Goal: Check status

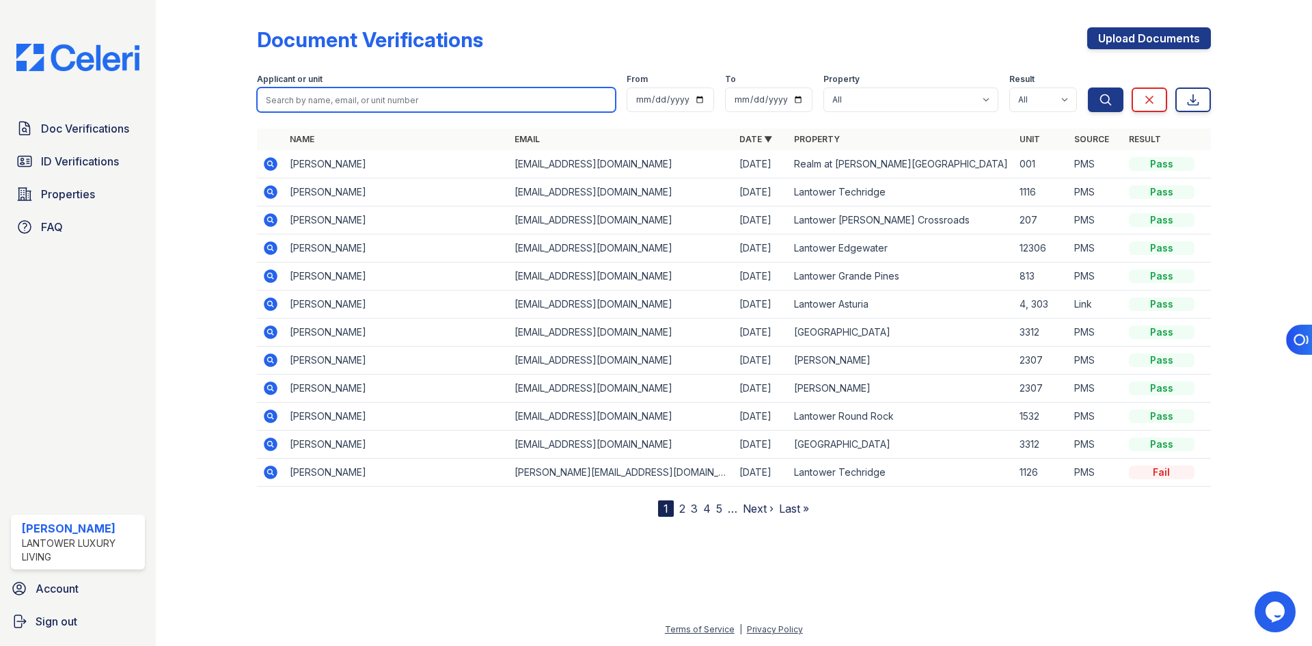
click at [379, 92] on input "search" at bounding box center [436, 99] width 359 height 25
paste input "[EMAIL_ADDRESS][DOMAIN_NAME]"
type input "[EMAIL_ADDRESS][DOMAIN_NAME]"
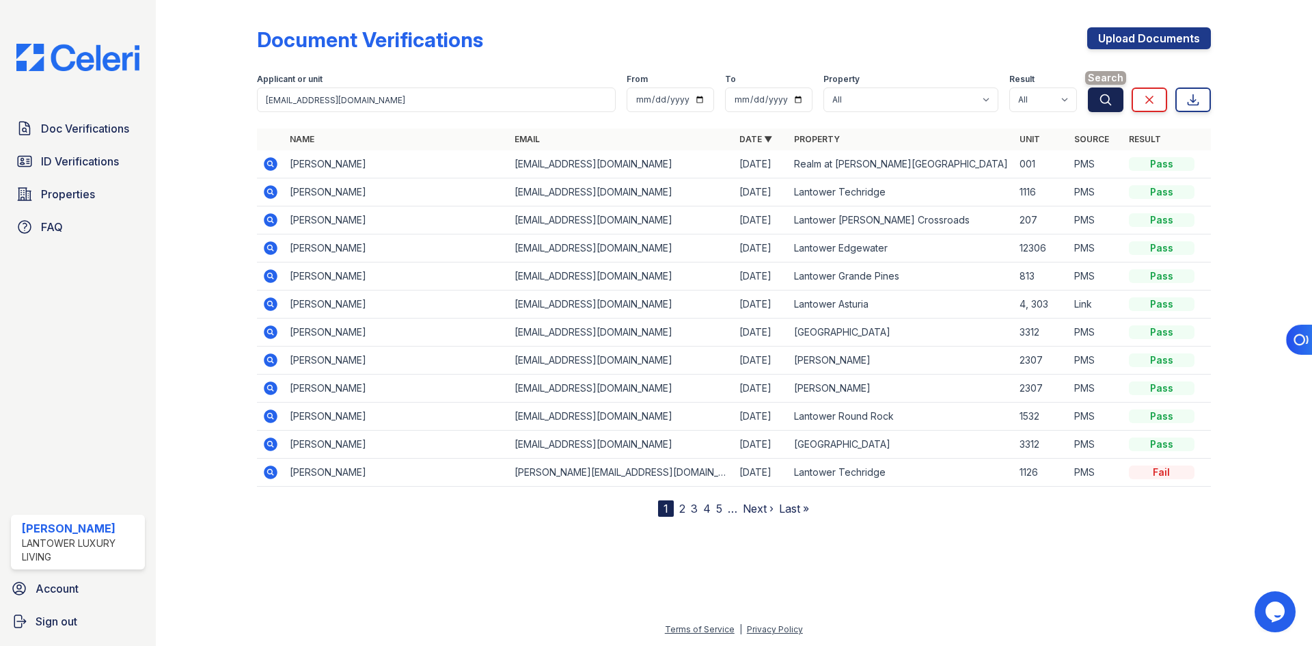
click at [933, 109] on button "Search" at bounding box center [1106, 99] width 36 height 25
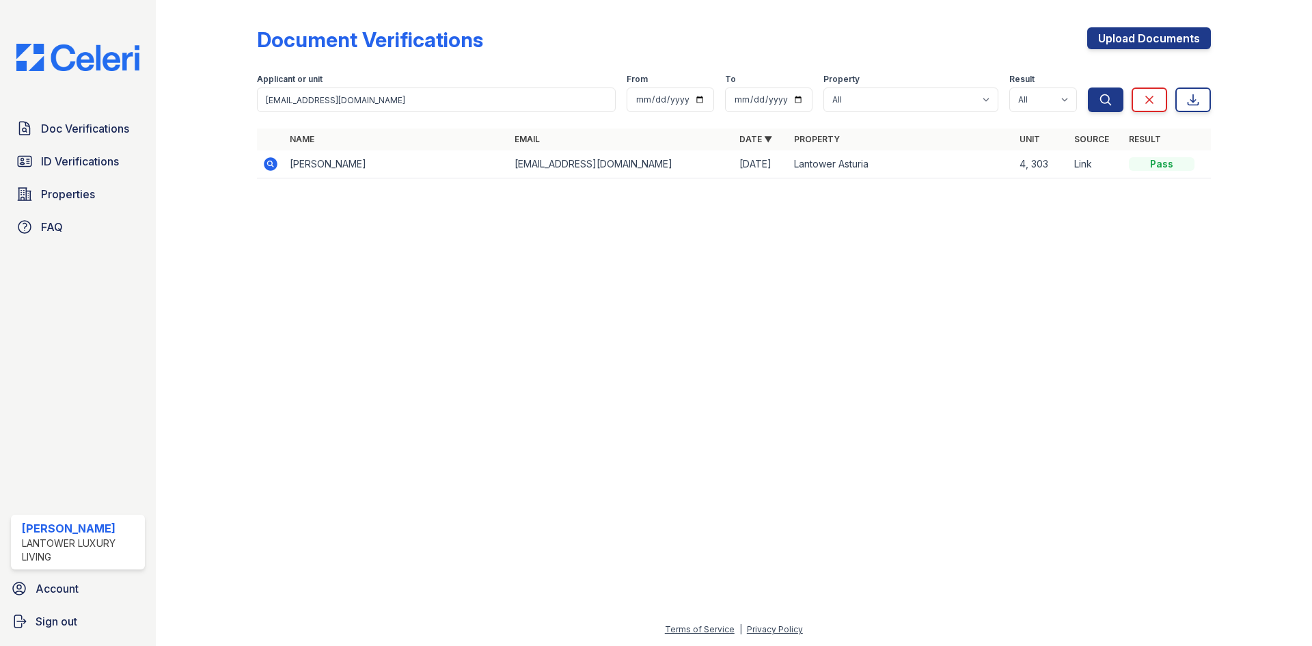
click at [267, 162] on icon at bounding box center [271, 164] width 14 height 14
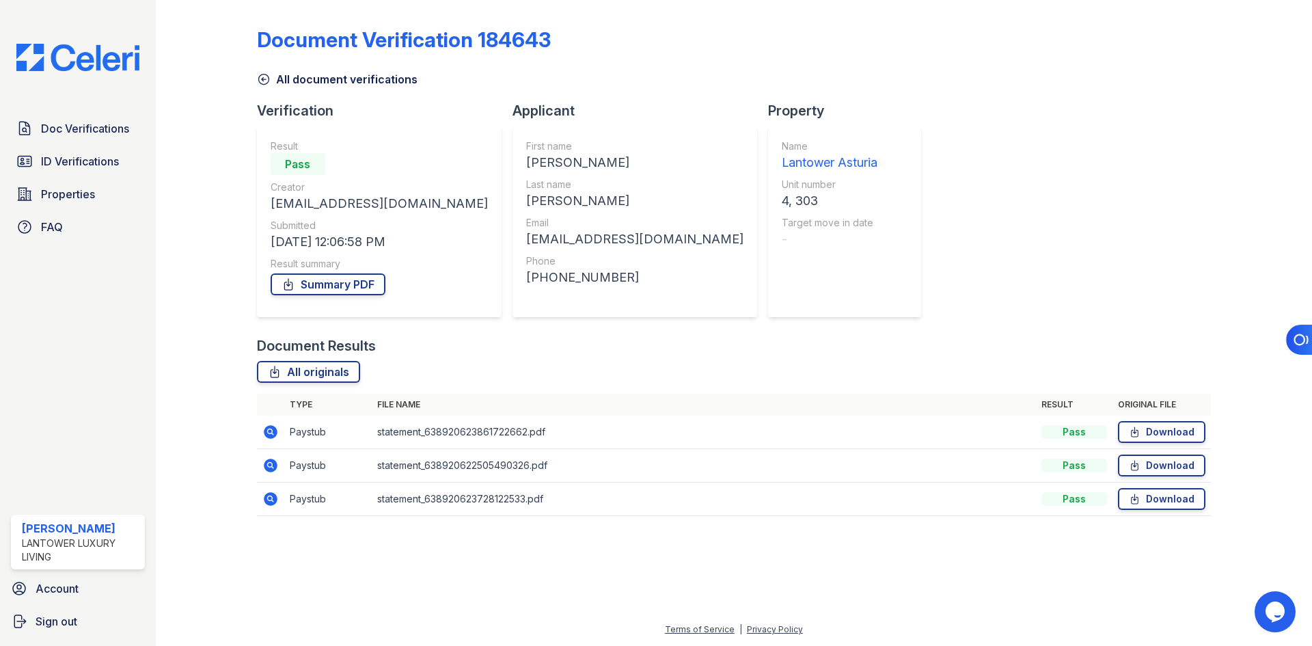
click at [271, 429] on icon at bounding box center [270, 432] width 16 height 16
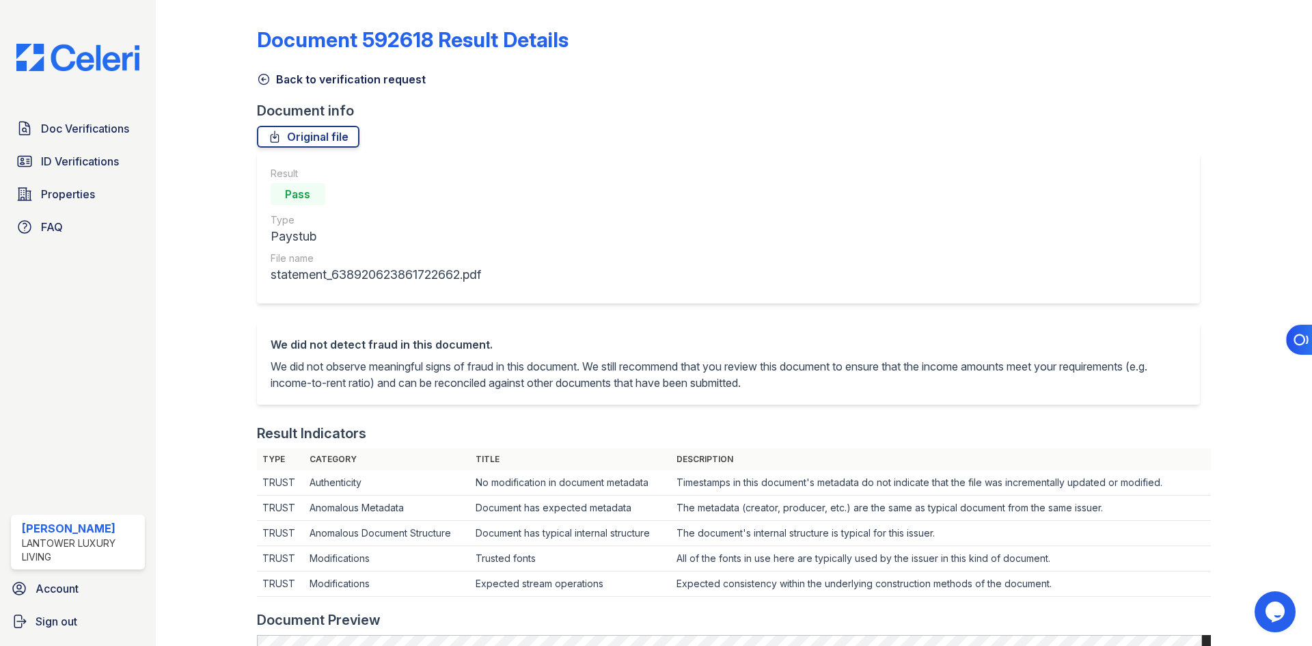
click at [387, 69] on div "Back to verification request" at bounding box center [734, 75] width 954 height 25
click at [390, 79] on link "Back to verification request" at bounding box center [341, 79] width 169 height 16
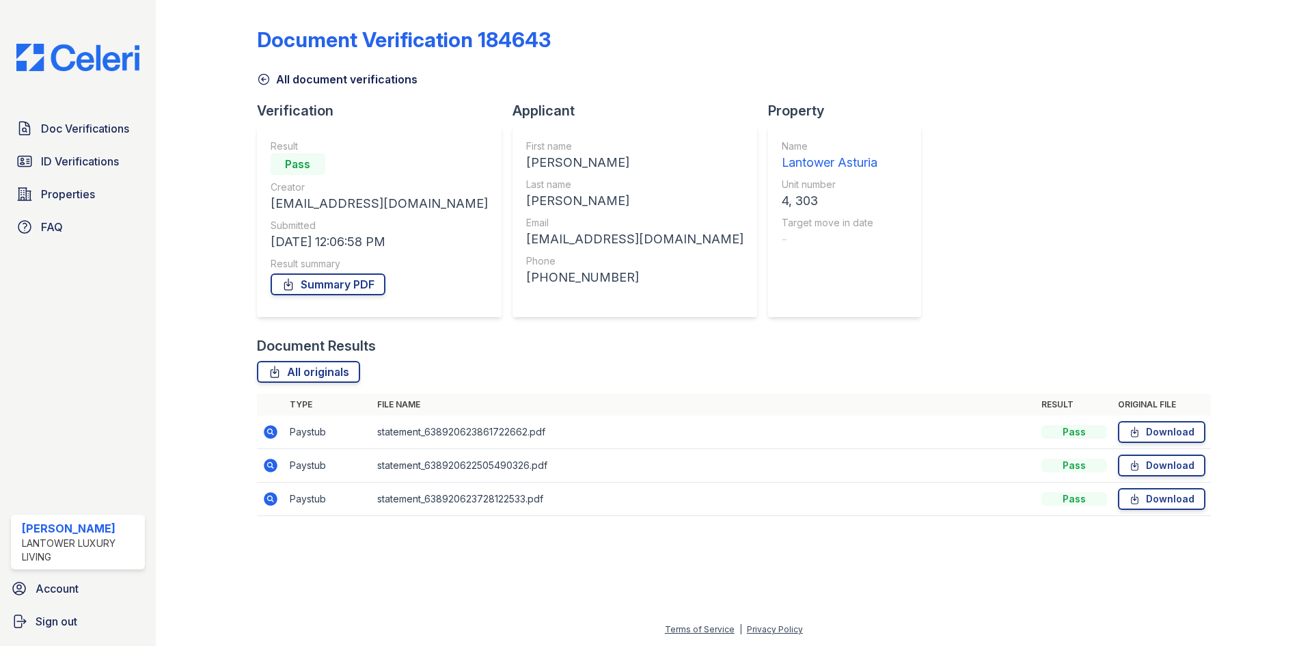
click at [277, 431] on icon at bounding box center [270, 432] width 16 height 16
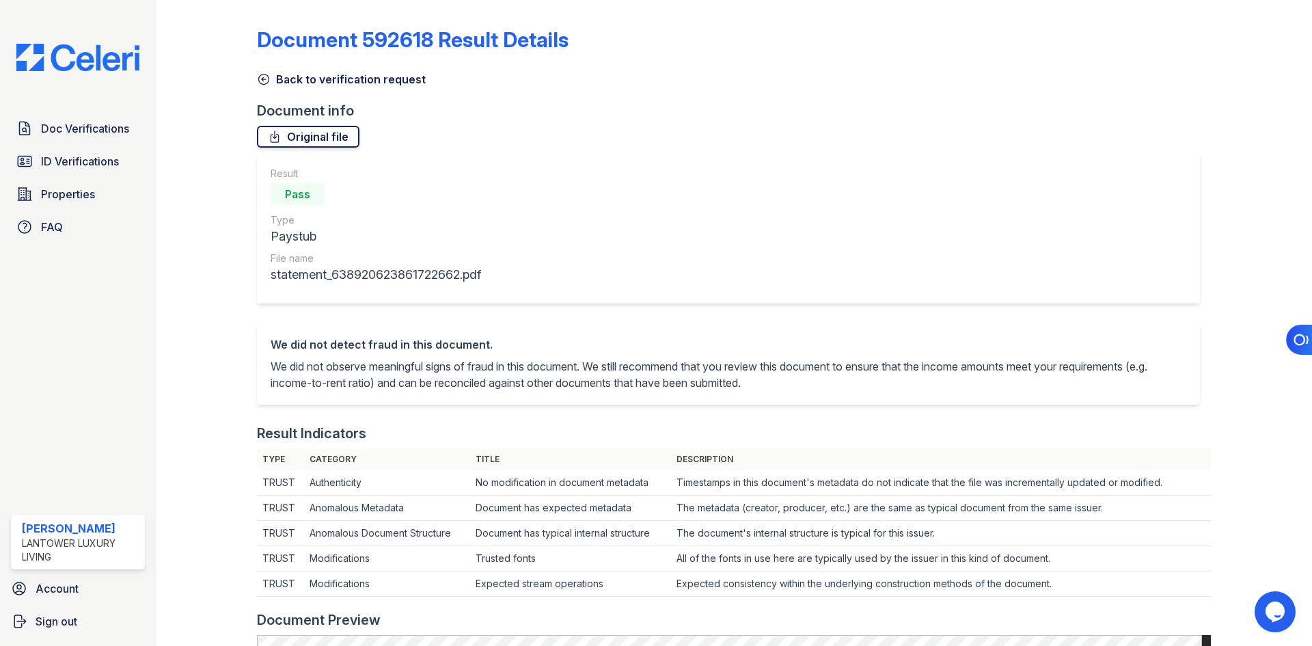
click at [307, 137] on link "Original file" at bounding box center [308, 137] width 102 height 22
click at [318, 77] on link "Back to verification request" at bounding box center [341, 79] width 169 height 16
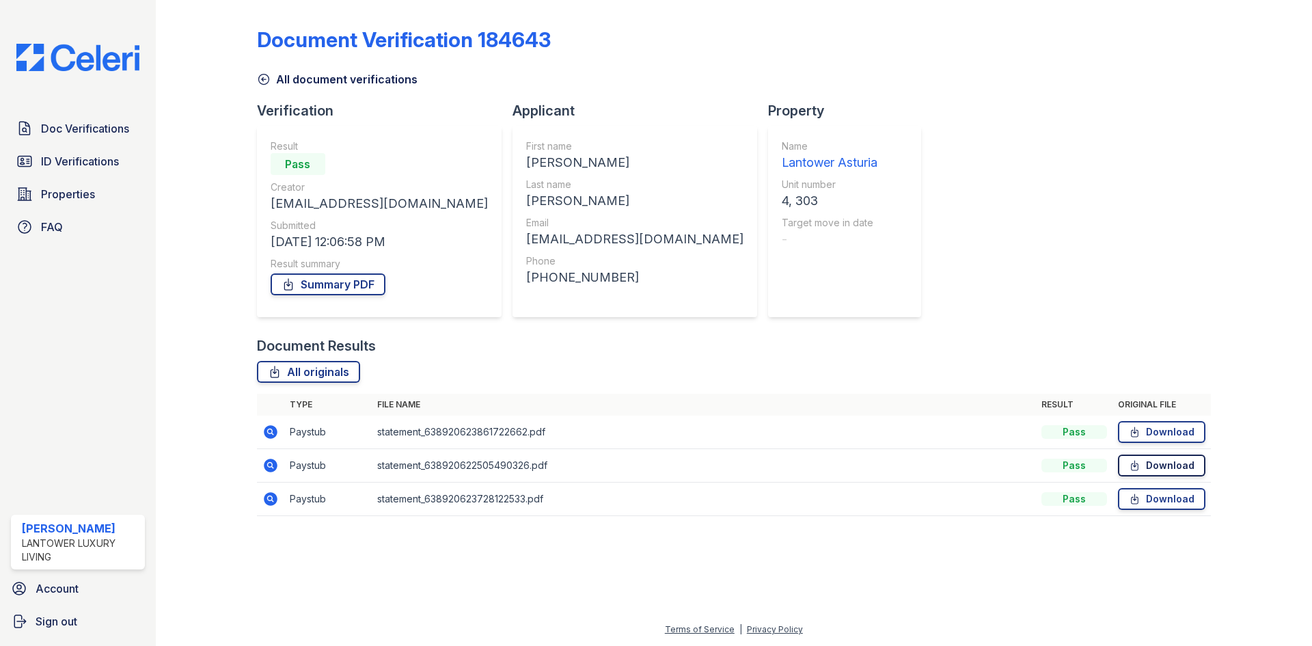
click at [1181, 469] on link "Download" at bounding box center [1161, 465] width 87 height 22
click at [1166, 502] on link "Download" at bounding box center [1161, 499] width 87 height 22
click at [332, 287] on link "Summary PDF" at bounding box center [328, 284] width 115 height 22
